Goal: Information Seeking & Learning: Check status

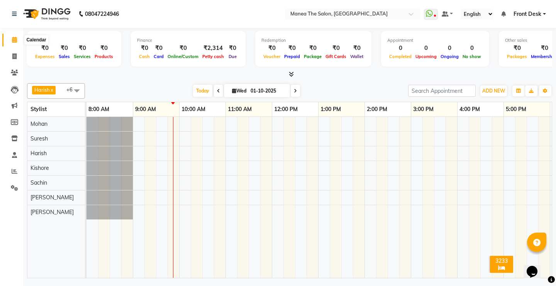
click at [15, 43] on span at bounding box center [15, 40] width 14 height 9
click at [14, 170] on icon at bounding box center [15, 171] width 6 height 6
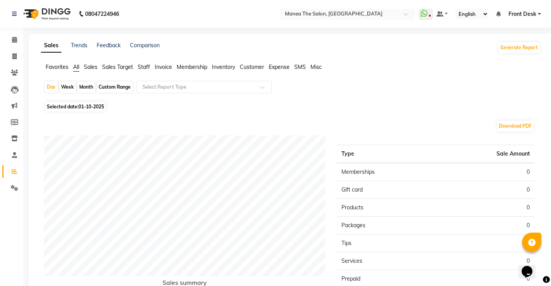
click at [87, 105] on span "01-10-2025" at bounding box center [90, 107] width 25 height 6
select select "10"
select select "2025"
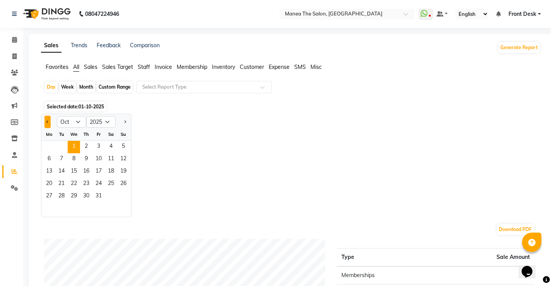
click at [47, 122] on span "Previous month" at bounding box center [47, 121] width 3 height 3
select select "9"
click at [110, 187] on span "27" at bounding box center [111, 184] width 12 height 12
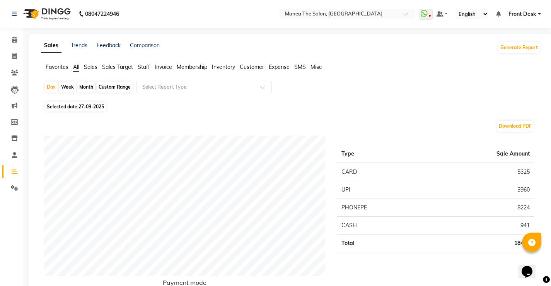
click at [106, 87] on div "Custom Range" at bounding box center [115, 87] width 36 height 11
select select "9"
select select "2025"
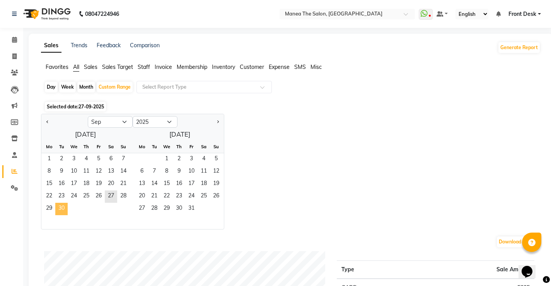
click at [58, 208] on span "30" at bounding box center [61, 208] width 12 height 12
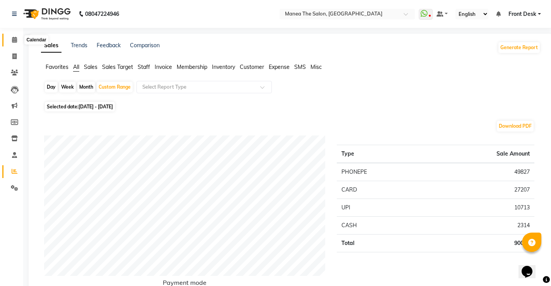
click at [13, 41] on icon at bounding box center [14, 40] width 5 height 6
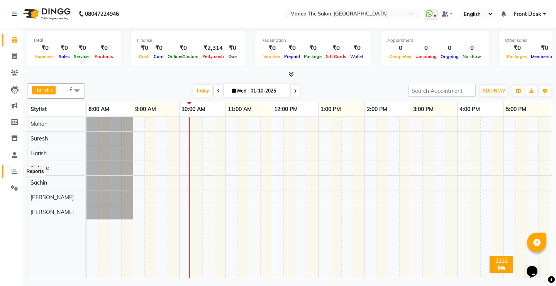
click at [11, 171] on span at bounding box center [15, 171] width 14 height 9
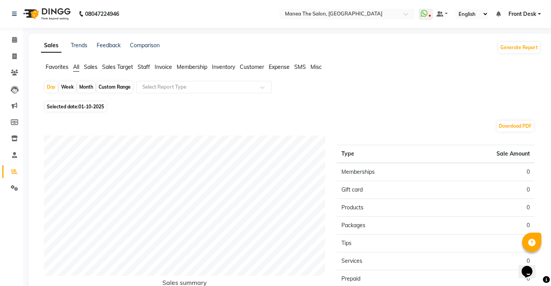
click at [83, 87] on div "Month" at bounding box center [86, 87] width 18 height 11
select select "10"
select select "2025"
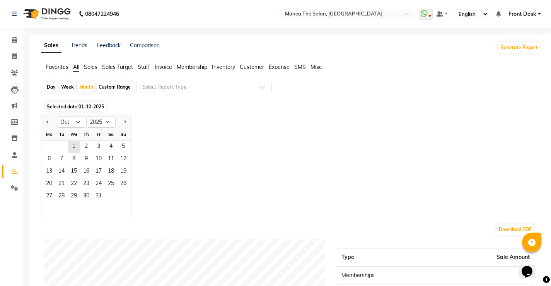
click at [125, 83] on div "Custom Range" at bounding box center [115, 87] width 36 height 11
select select "10"
select select "2025"
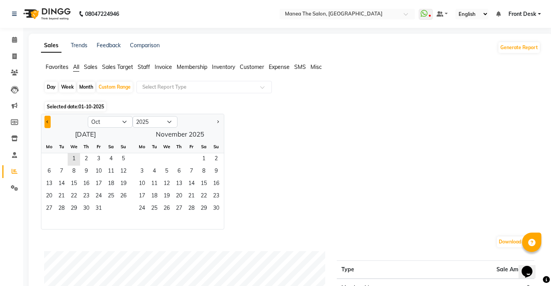
click at [48, 122] on button "Previous month" at bounding box center [47, 122] width 6 height 12
select select "9"
click at [107, 196] on span "27" at bounding box center [111, 196] width 12 height 12
click at [61, 208] on span "30" at bounding box center [61, 208] width 12 height 12
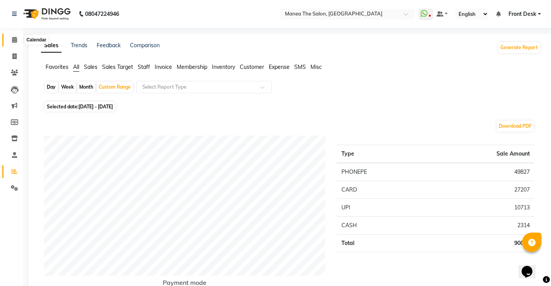
click at [14, 39] on icon at bounding box center [14, 40] width 5 height 6
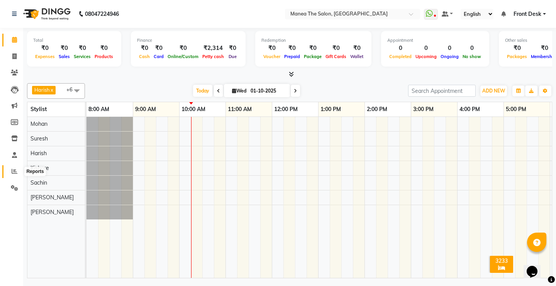
click at [17, 170] on span at bounding box center [15, 171] width 14 height 9
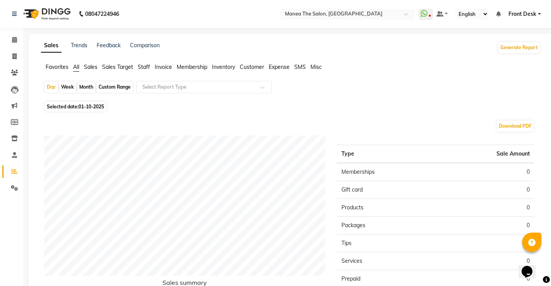
click at [116, 88] on div "Custom Range" at bounding box center [115, 87] width 36 height 11
select select "10"
select select "2025"
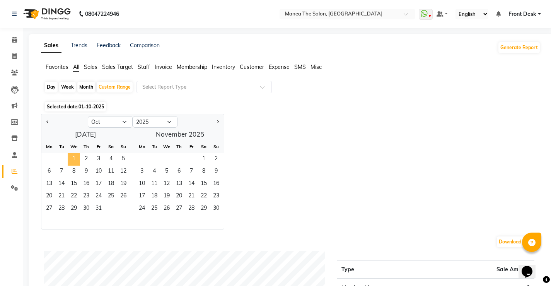
click at [76, 161] on span "1" at bounding box center [74, 159] width 12 height 12
click at [51, 119] on button "Previous month" at bounding box center [47, 122] width 6 height 12
select select "9"
click at [50, 160] on span "1" at bounding box center [49, 159] width 12 height 12
click at [61, 209] on span "30" at bounding box center [61, 208] width 12 height 12
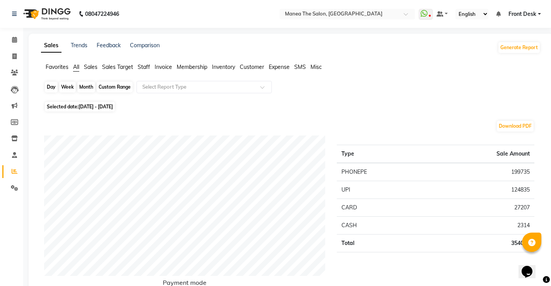
click at [104, 87] on div "Custom Range" at bounding box center [115, 87] width 36 height 11
select select "9"
select select "2025"
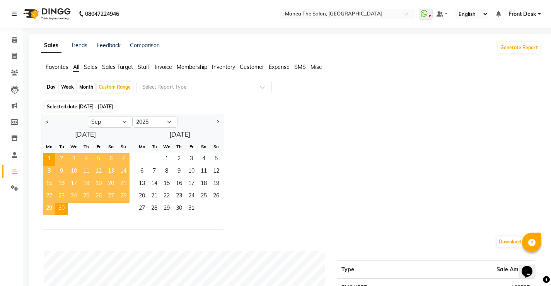
click at [109, 192] on span "27" at bounding box center [111, 196] width 12 height 12
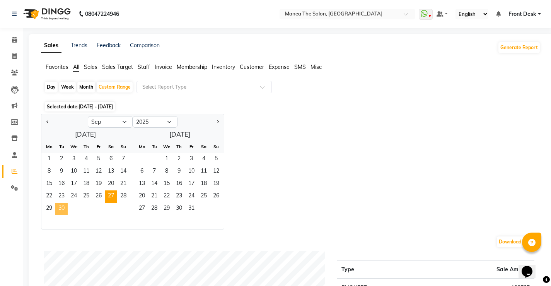
click at [62, 209] on span "30" at bounding box center [61, 208] width 12 height 12
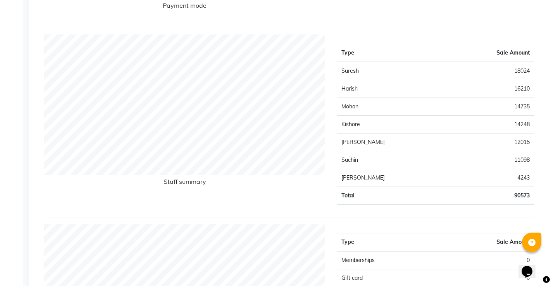
scroll to position [232, 0]
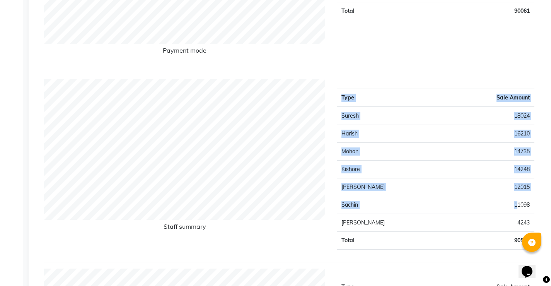
drag, startPoint x: 515, startPoint y: 205, endPoint x: 556, endPoint y: 200, distance: 40.9
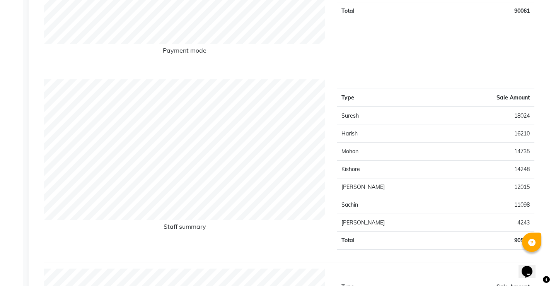
click at [338, 260] on div "Staff summary Type Sale Amount Suresh 18024 Harish 16210 Mohan 14735 Kishore 14…" at bounding box center [289, 170] width 490 height 183
drag, startPoint x: 67, startPoint y: 258, endPoint x: 67, endPoint y: 221, distance: 36.7
click at [67, 257] on div "Staff summary Type Sale Amount Suresh 18024 Harish 16210 Mohan 14735 Kishore 14…" at bounding box center [289, 170] width 490 height 183
